Goal: Understand process/instructions: Learn how to perform a task or action

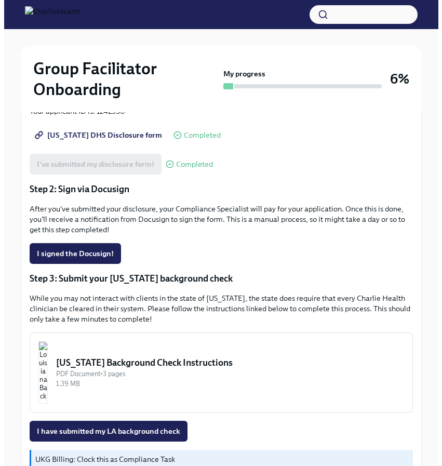
scroll to position [290, 0]
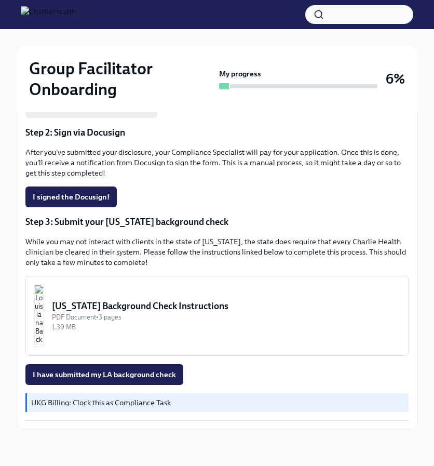
click at [106, 305] on div "[US_STATE] Background Check Instructions" at bounding box center [226, 306] width 348 height 12
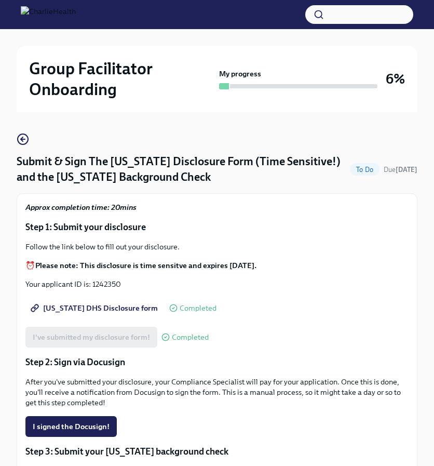
scroll to position [260, 0]
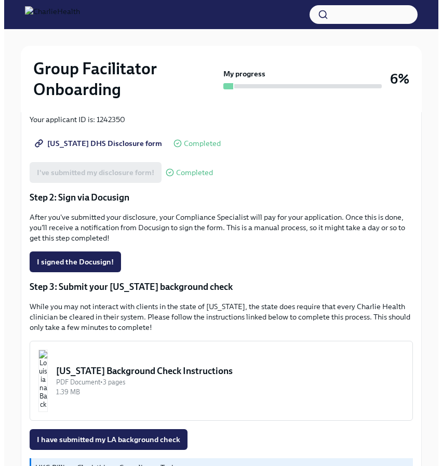
scroll to position [290, 0]
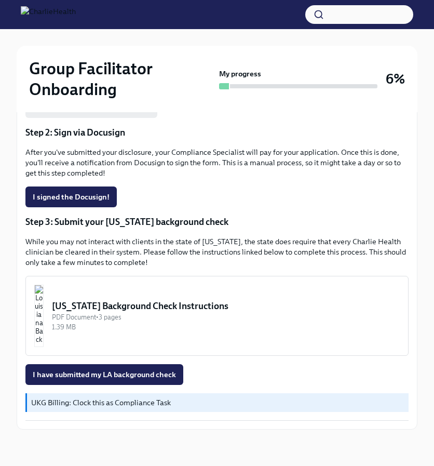
click at [140, 309] on div "[US_STATE] Background Check Instructions" at bounding box center [226, 306] width 348 height 12
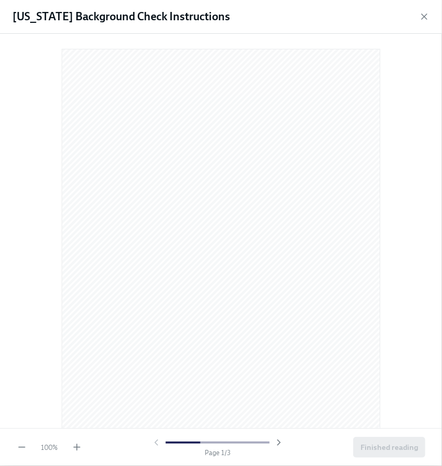
scroll to position [0, 0]
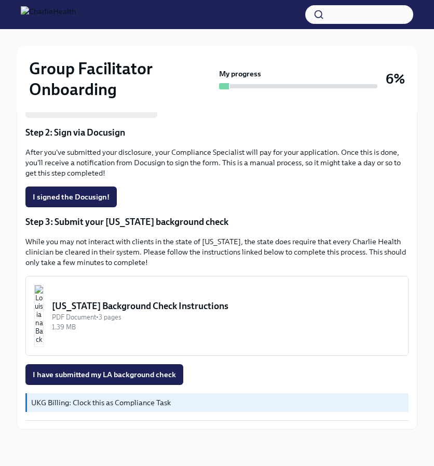
scroll to position [289, 0]
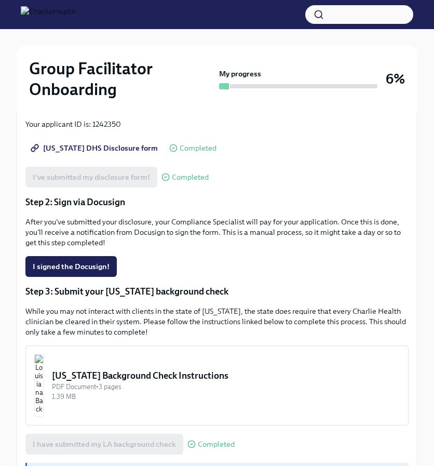
scroll to position [290, 0]
